Goal: Information Seeking & Learning: Learn about a topic

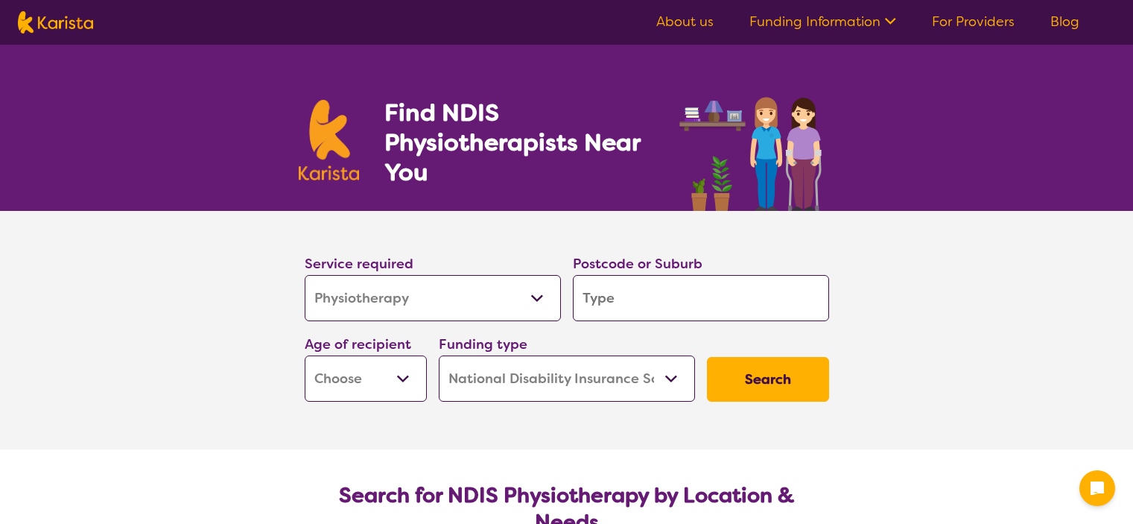
select select "Physiotherapy"
select select "NDIS"
select select "Physiotherapy"
select select "NDIS"
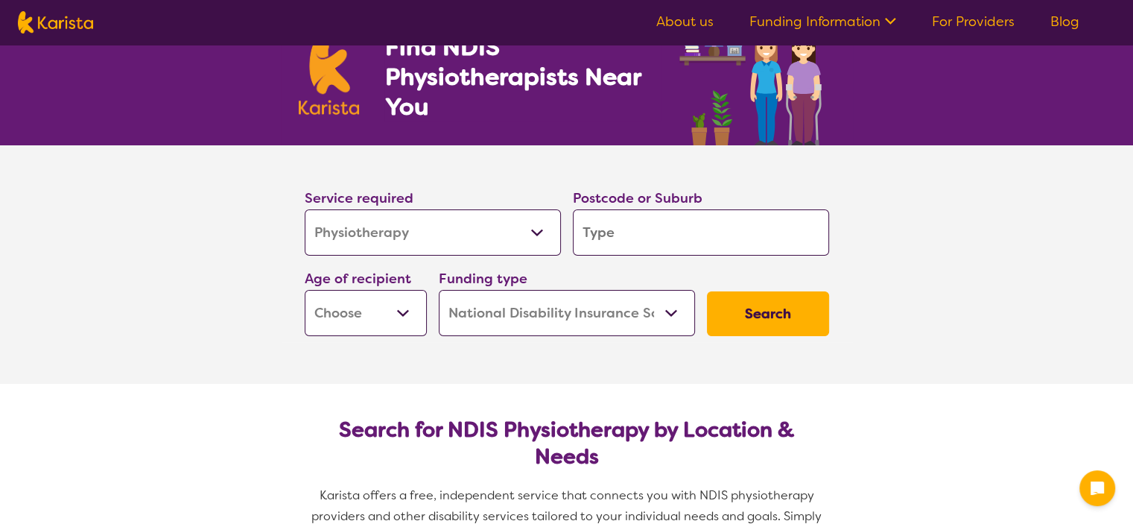
click at [633, 229] on input "search" at bounding box center [701, 232] width 256 height 46
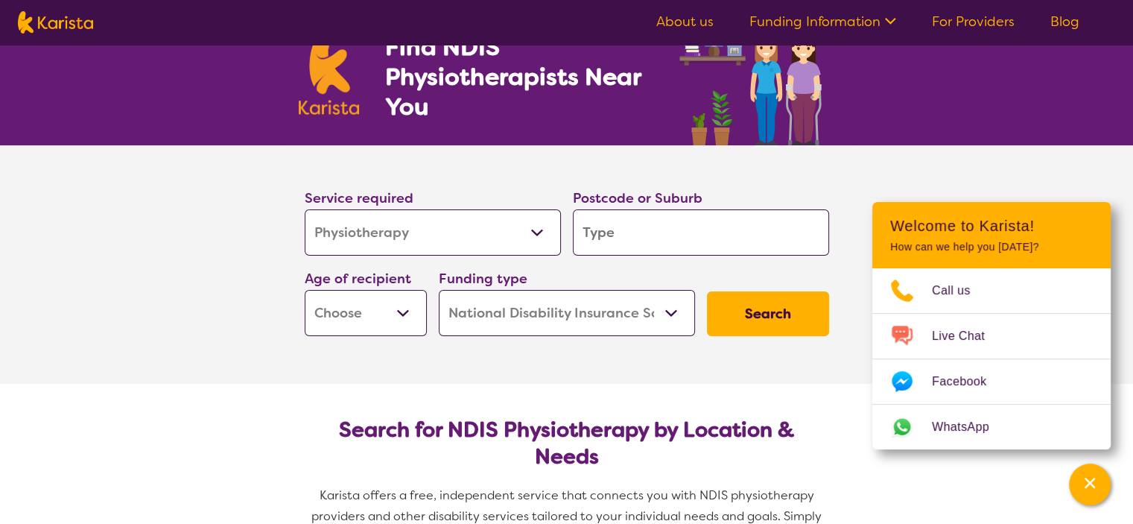
type input "4"
type input "40"
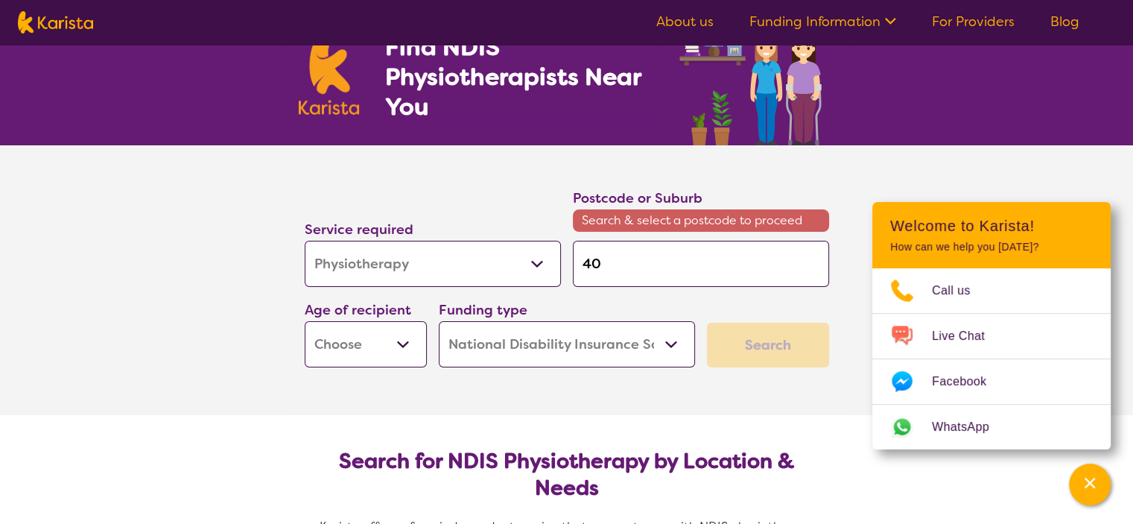
type input "400"
type input "4000"
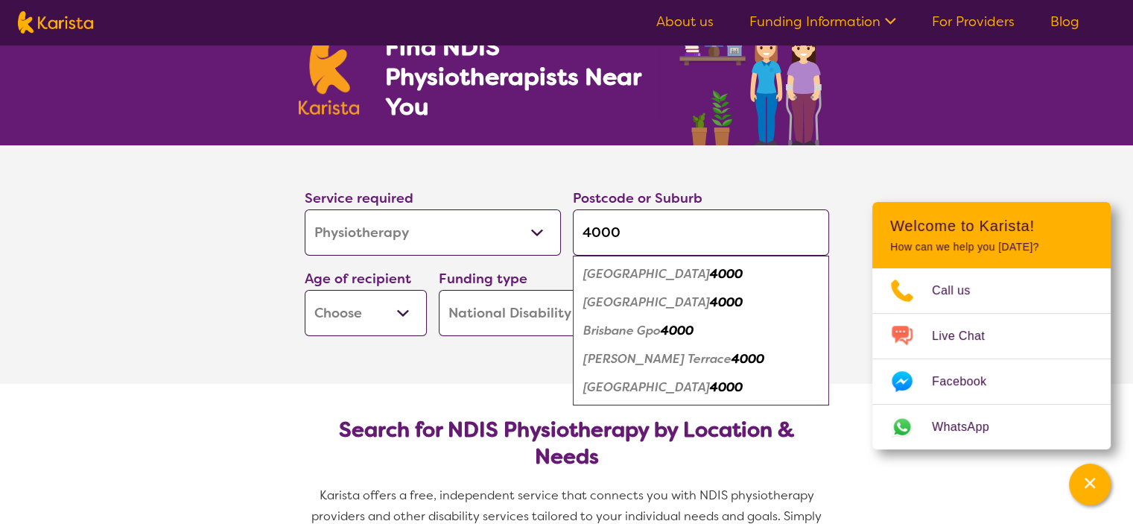
type input "4000"
click at [642, 268] on em "[GEOGRAPHIC_DATA]" at bounding box center [646, 274] width 127 height 16
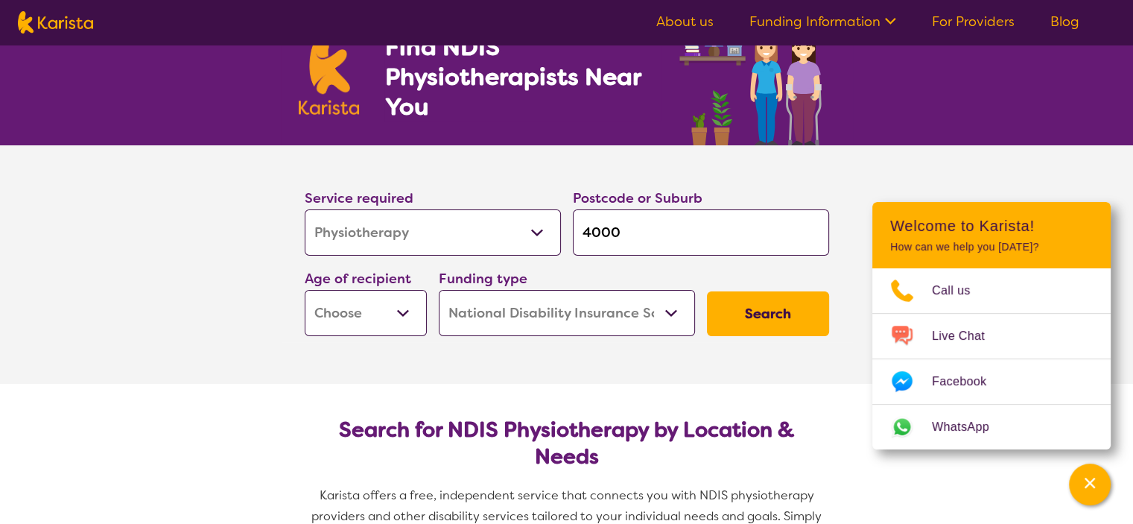
click at [783, 329] on button "Search" at bounding box center [768, 313] width 122 height 45
click at [350, 291] on select "Early Childhood - 0 to 9 Child - 10 to 11 Adolescent - 12 to 17 Adult - 18 to 6…" at bounding box center [366, 313] width 122 height 46
select select "AD"
click at [305, 290] on select "Early Childhood - 0 to 9 Child - 10 to 11 Adolescent - 12 to 17 Adult - 18 to 6…" at bounding box center [366, 313] width 122 height 46
select select "AD"
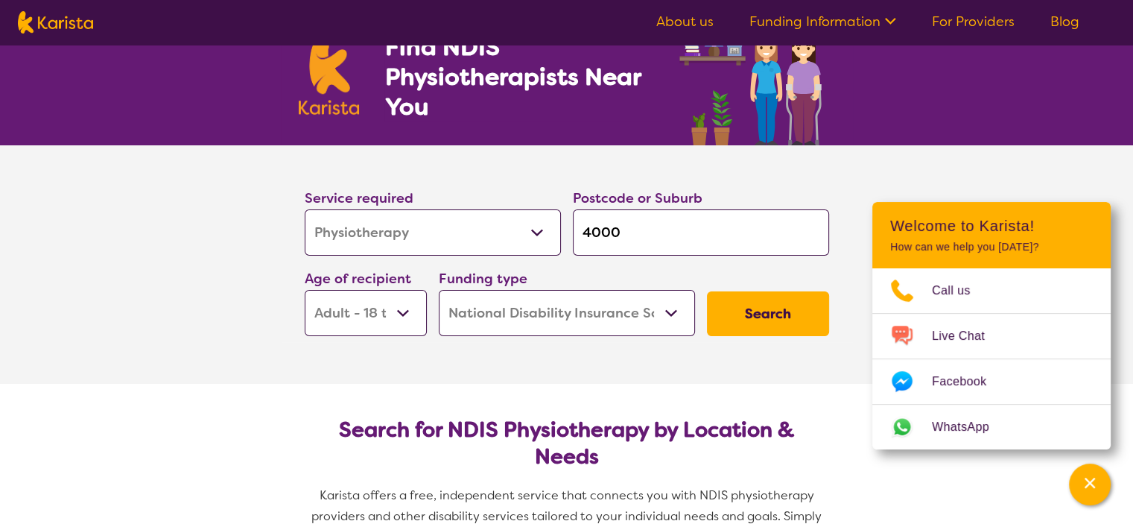
click at [791, 311] on button "Search" at bounding box center [768, 313] width 122 height 45
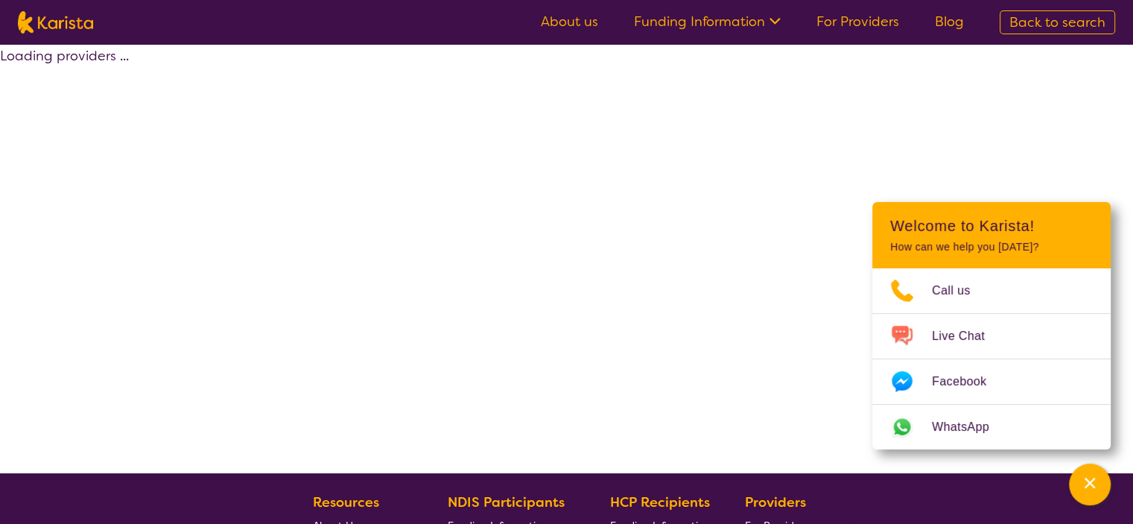
select select "by_score"
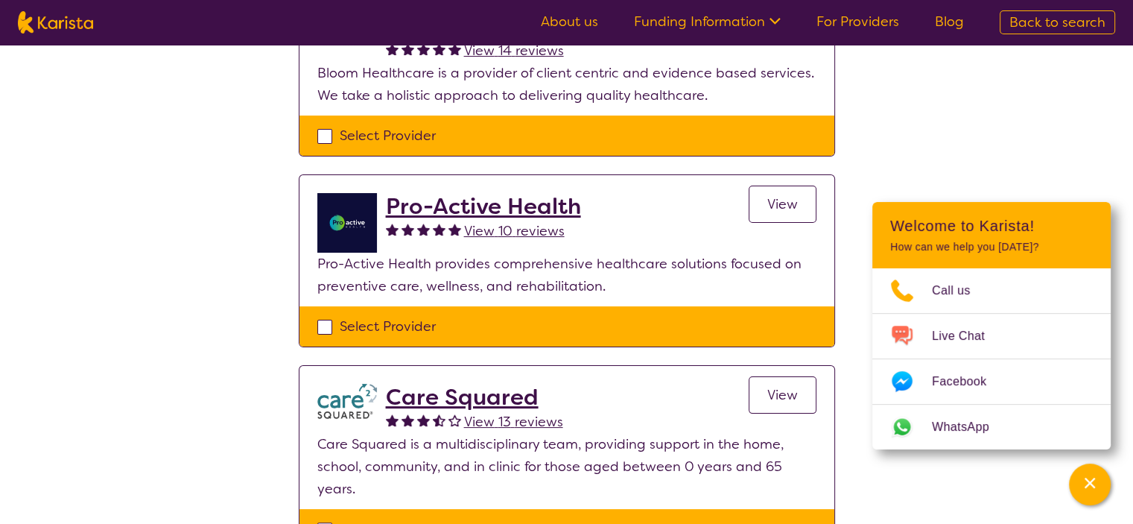
scroll to position [241, 0]
